Goal: Check status: Check status

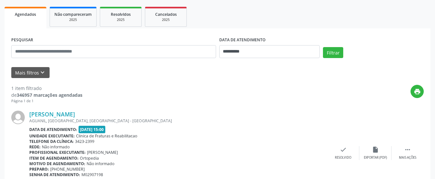
scroll to position [124, 0]
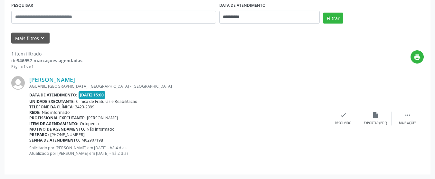
click at [157, 107] on div "Telefone da clínica: 3423-2399" at bounding box center [178, 106] width 298 height 5
drag, startPoint x: 81, startPoint y: 140, endPoint x: 110, endPoint y: 139, distance: 28.7
click at [110, 139] on div "Senha de atendimento: M02907198" at bounding box center [178, 139] width 298 height 5
click at [228, 100] on div "Unidade executante: Clinica de Fraturas e Reabilitacao" at bounding box center [178, 101] width 298 height 5
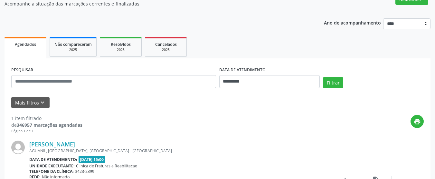
click at [24, 47] on link "Agendados" at bounding box center [26, 48] width 42 height 22
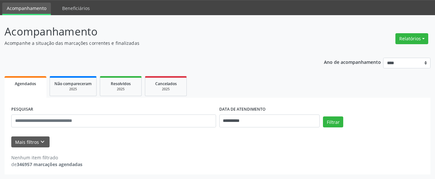
scroll to position [20, 0]
click at [27, 87] on link "Agendados" at bounding box center [26, 87] width 42 height 22
click at [340, 124] on button "Filtrar" at bounding box center [333, 121] width 20 height 11
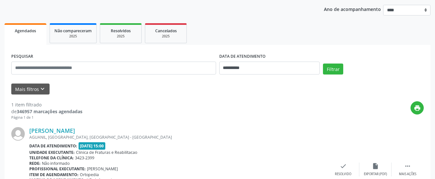
scroll to position [124, 0]
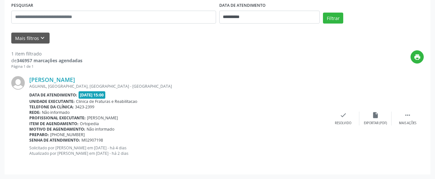
drag, startPoint x: 82, startPoint y: 140, endPoint x: 123, endPoint y: 141, distance: 40.6
click at [123, 141] on div "Senha de atendimento: M02907198" at bounding box center [178, 139] width 298 height 5
click at [271, 93] on div "Data de atendimento: [DATE] 15:00" at bounding box center [178, 94] width 298 height 7
click at [228, 58] on div "print" at bounding box center [252, 59] width 341 height 19
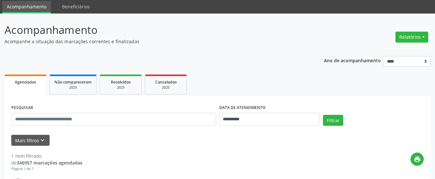
scroll to position [0, 0]
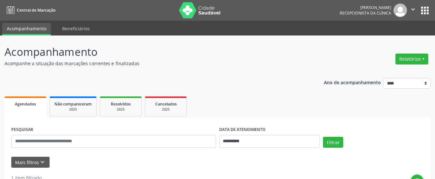
click at [254, 70] on div "**********" at bounding box center [218, 171] width 426 height 254
